Goal: Information Seeking & Learning: Learn about a topic

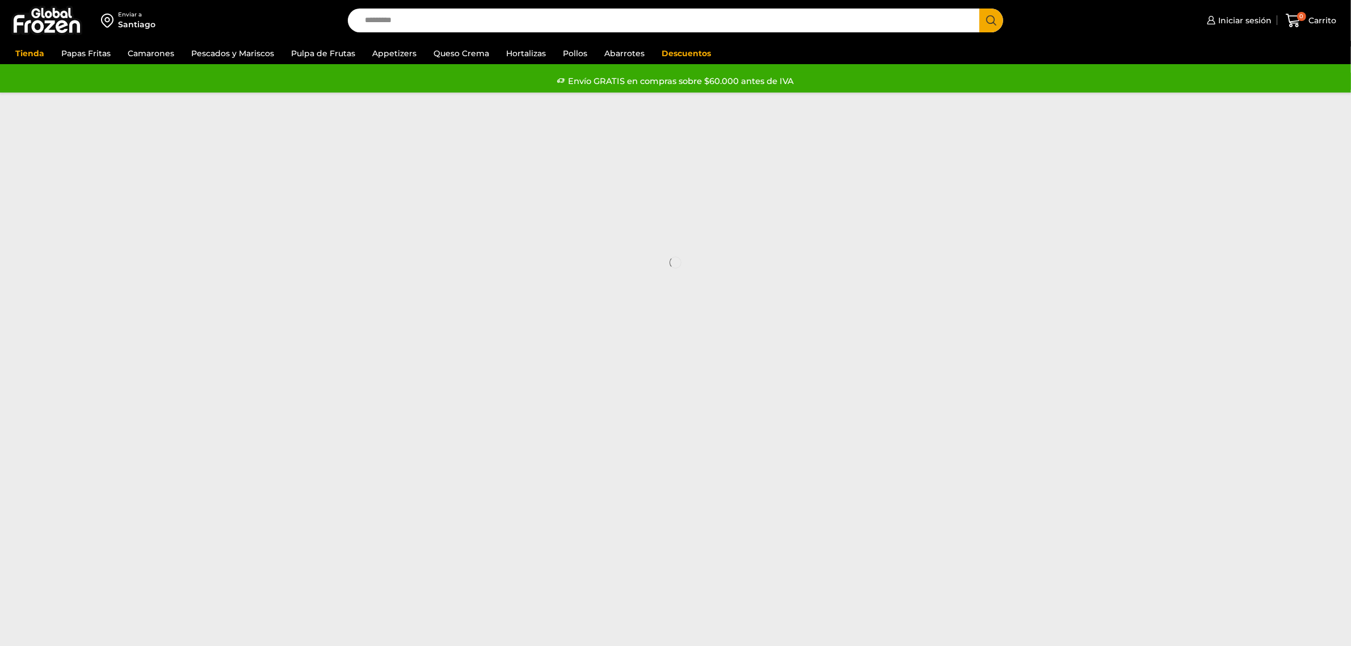
click at [562, 26] on input "Search input" at bounding box center [666, 21] width 615 height 24
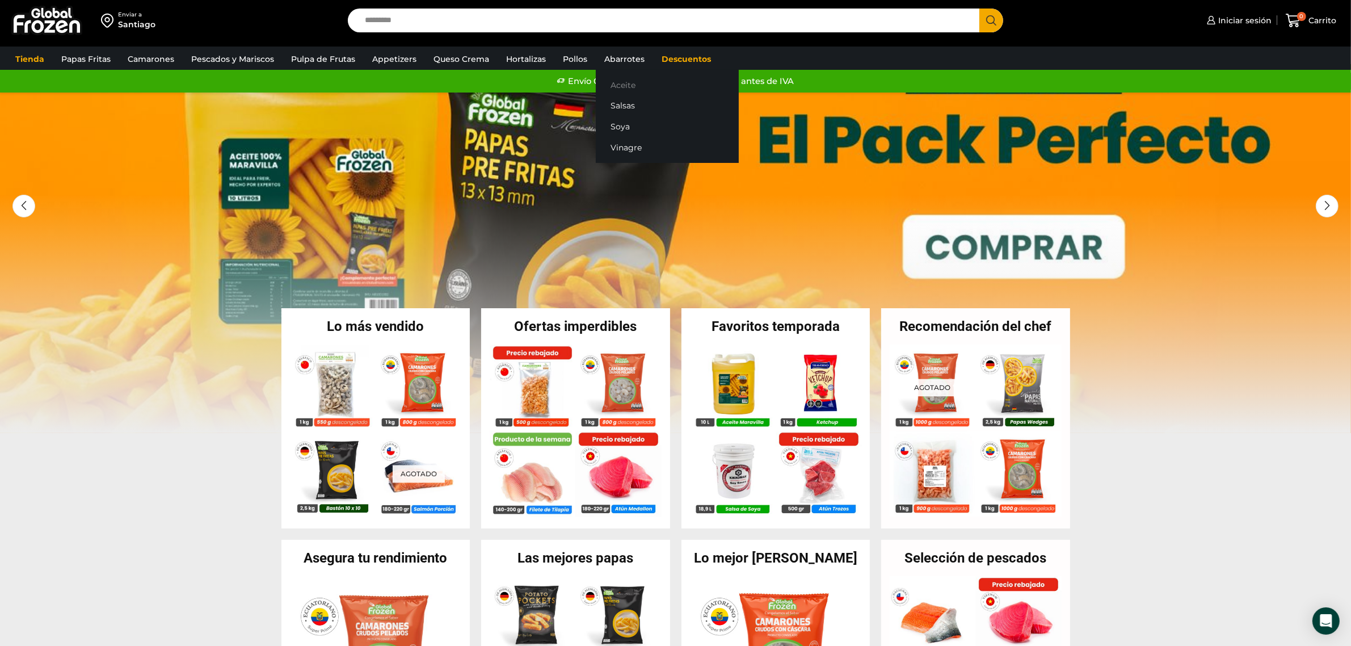
click at [625, 88] on link "Aceite" at bounding box center [667, 84] width 143 height 21
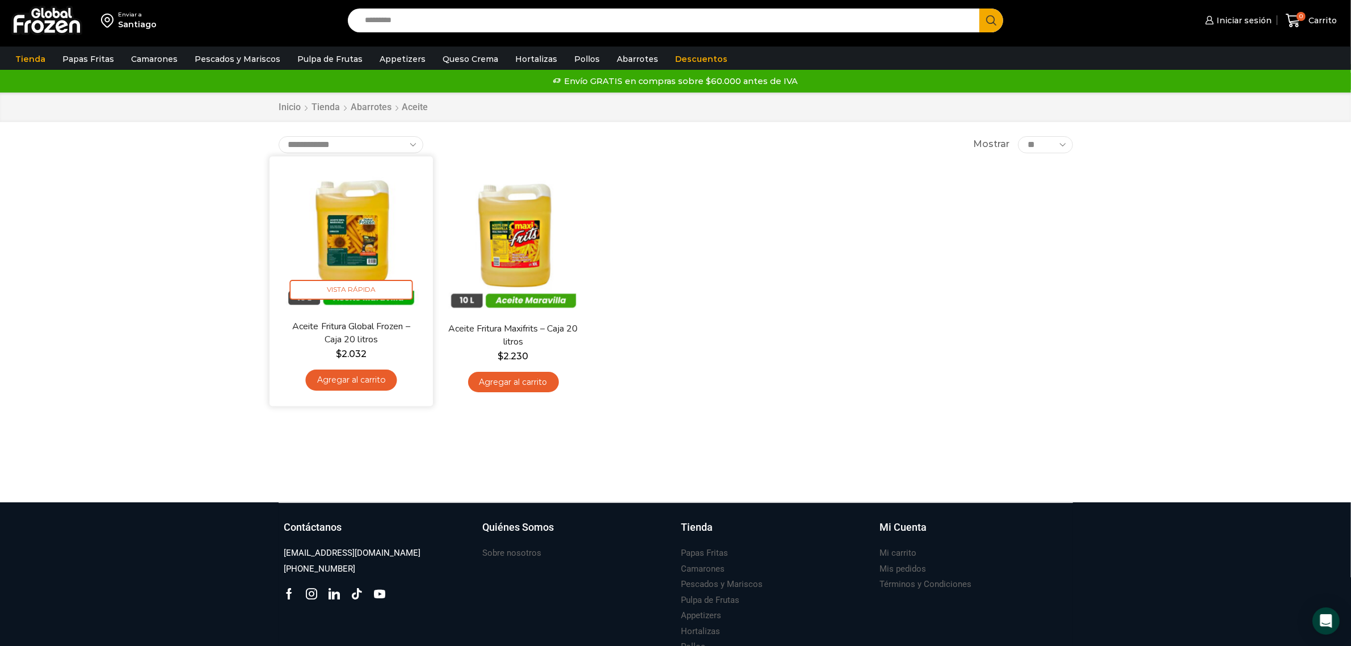
click at [345, 236] on img at bounding box center [351, 238] width 146 height 146
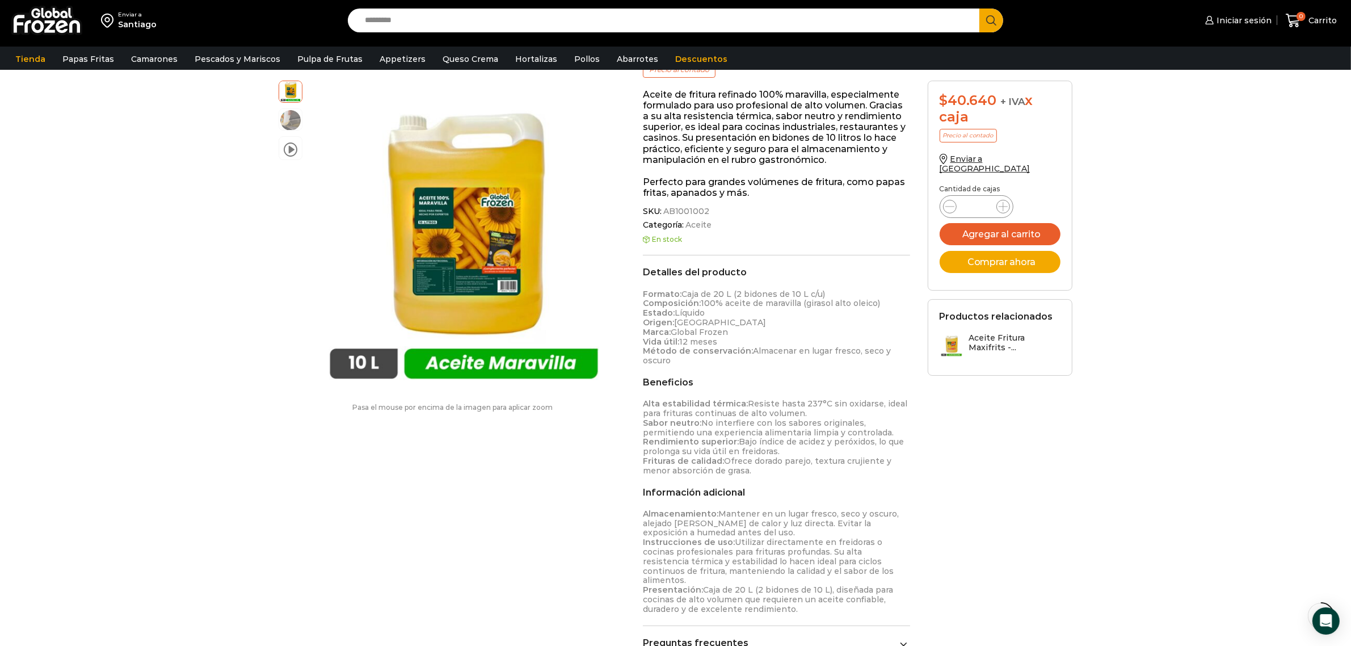
scroll to position [213, 0]
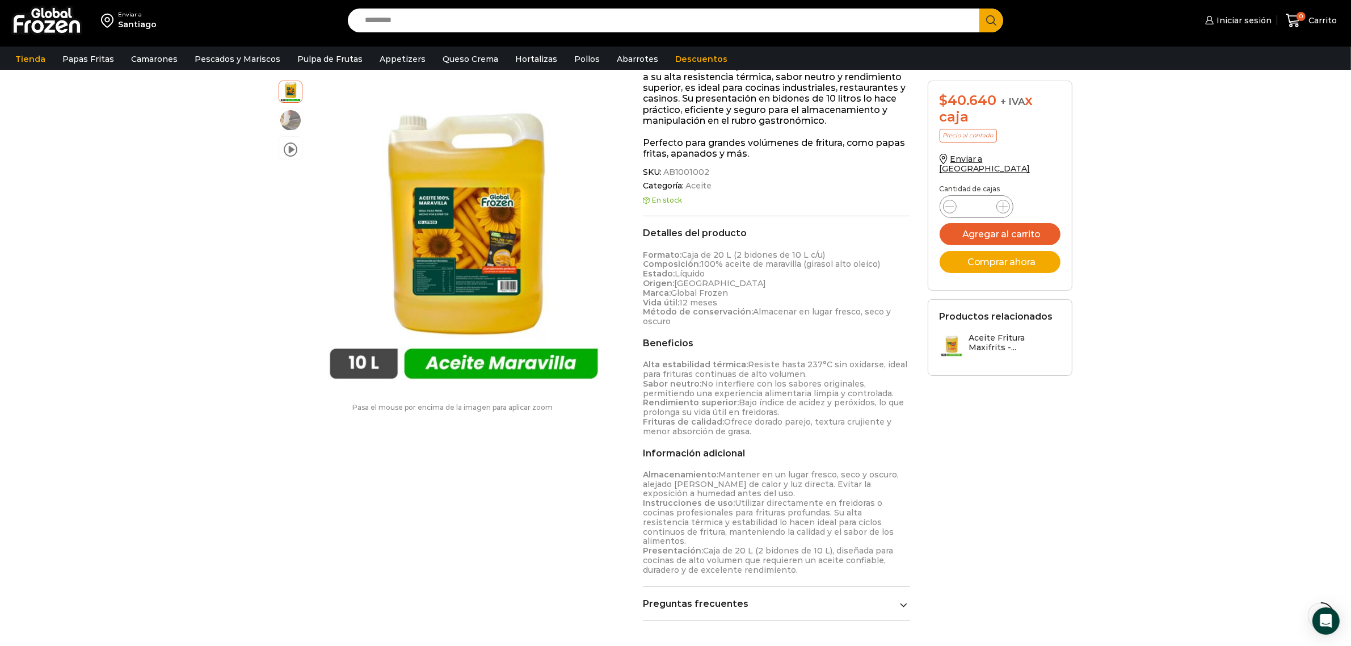
drag, startPoint x: 639, startPoint y: 253, endPoint x: 888, endPoint y: 317, distance: 257.2
click at [888, 317] on div "Aceite Fritura Global Frozen – Caja 20 litros $ 2.160 Original price was: $2.16…" at bounding box center [777, 279] width 284 height 705
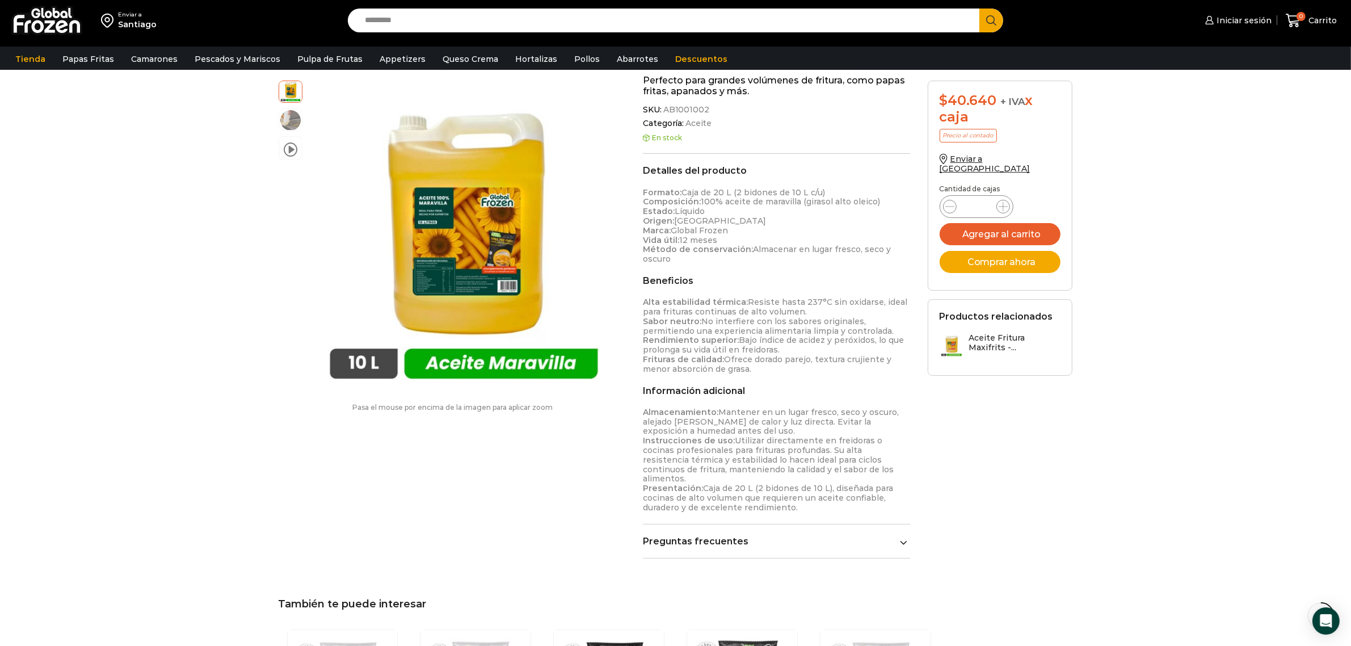
scroll to position [355, 0]
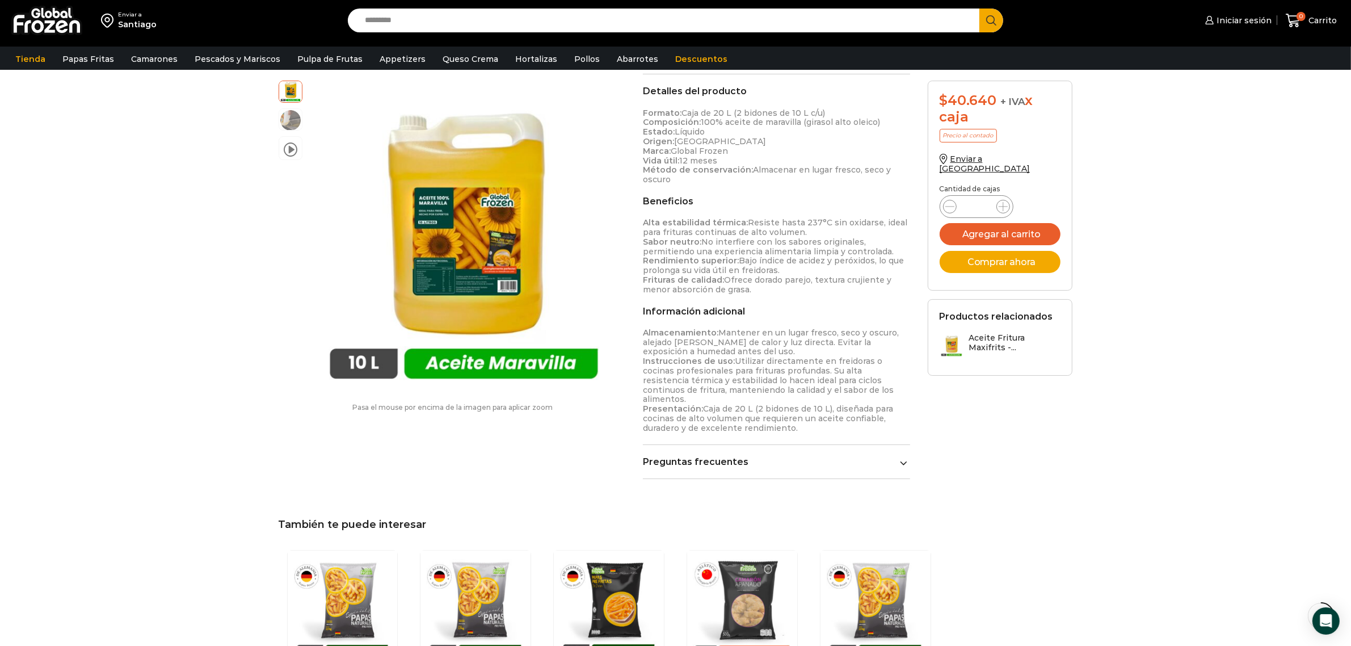
drag, startPoint x: 636, startPoint y: 222, endPoint x: 875, endPoint y: 291, distance: 248.2
click at [875, 291] on div "Aceite Fritura Global Frozen – Caja 20 litros $ 2.160 Original price was: $2.16…" at bounding box center [777, 137] width 284 height 705
copy p "Alta estabilidad térmica: Resiste hasta 237°C sin oxidarse, ideal para frituras…"
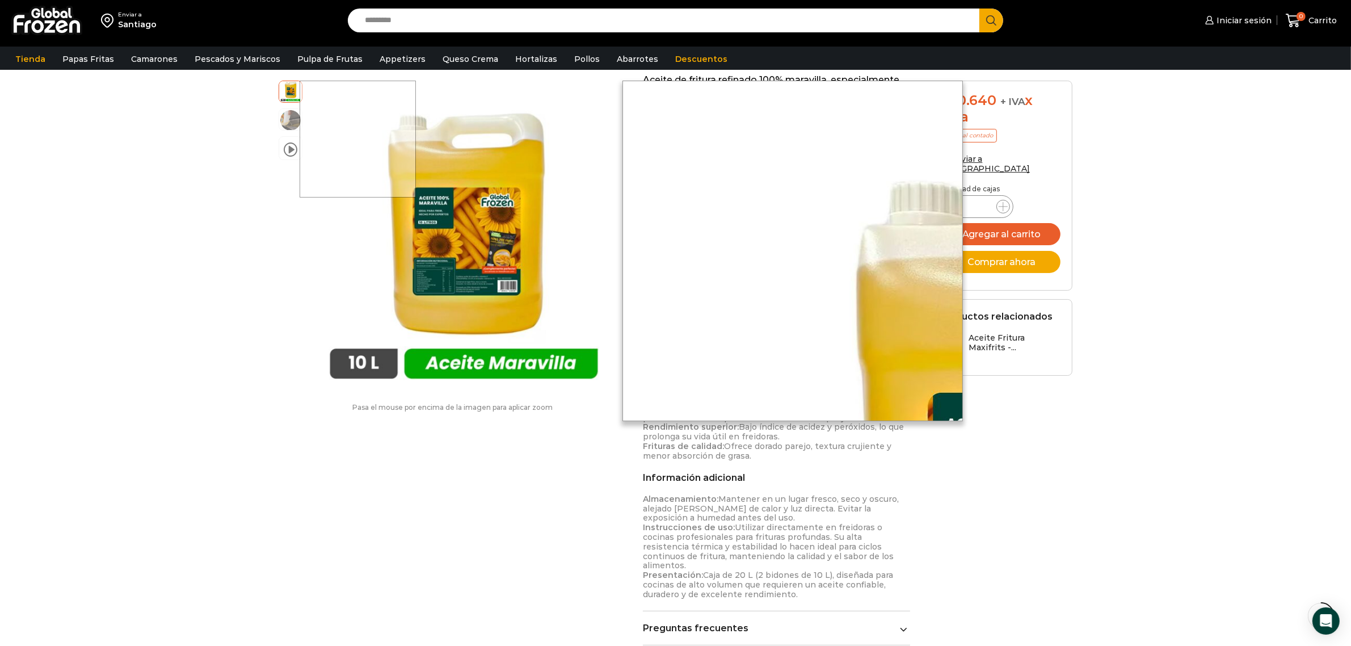
scroll to position [0, 0]
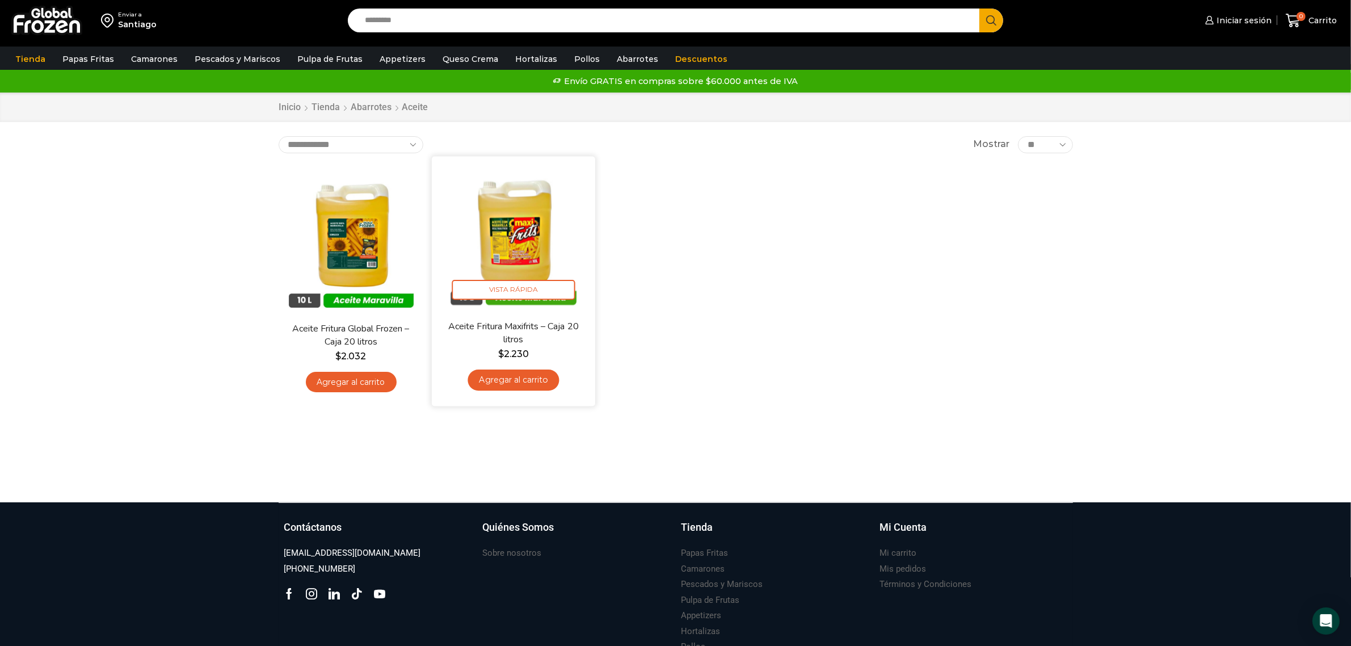
click at [532, 213] on img at bounding box center [513, 238] width 146 height 146
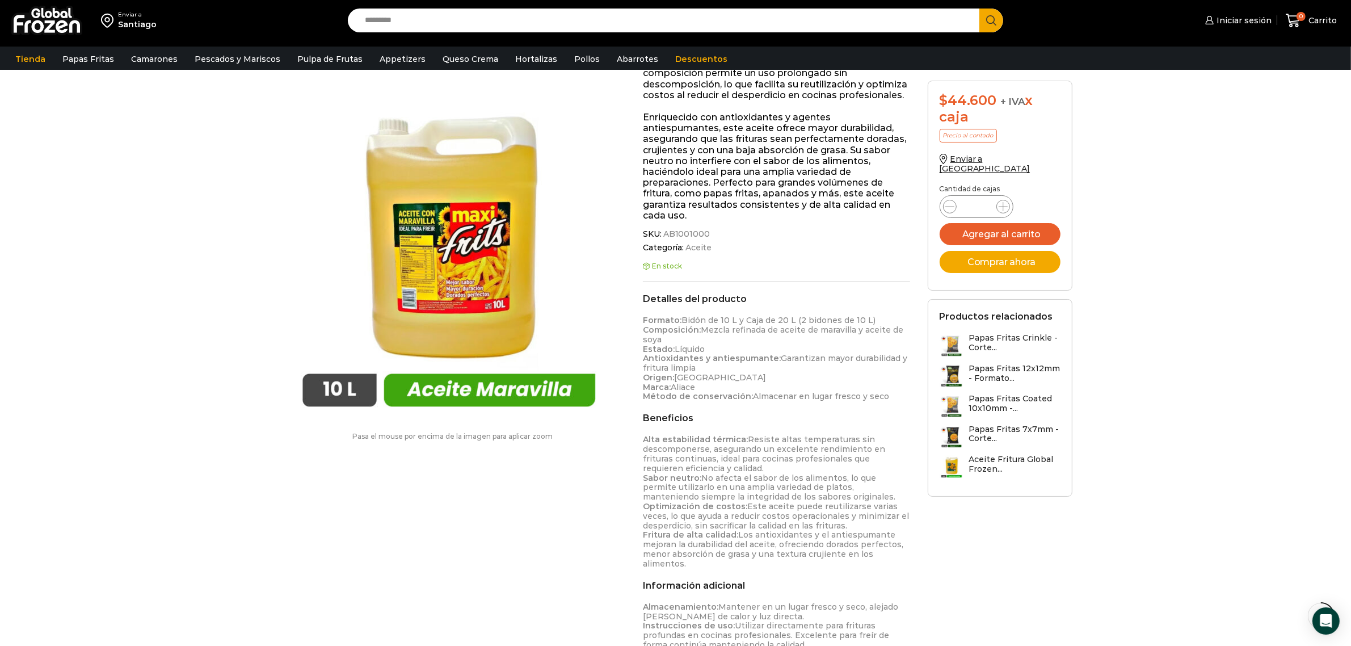
scroll to position [284, 0]
